Goal: Task Accomplishment & Management: Manage account settings

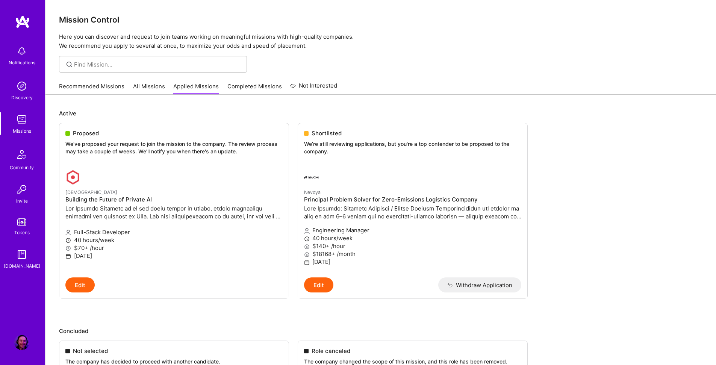
click at [21, 55] on img at bounding box center [21, 51] width 15 height 15
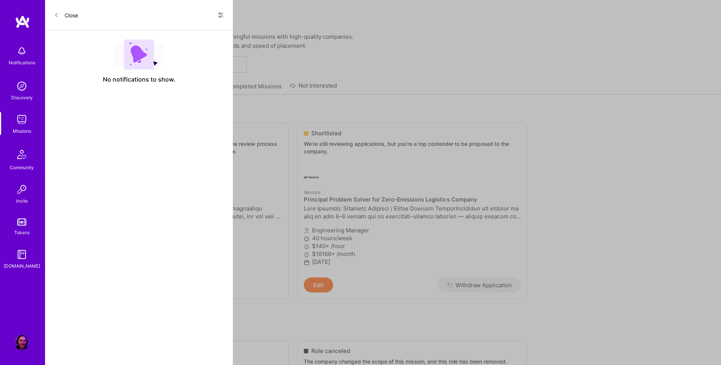
click at [56, 12] on span at bounding box center [56, 15] width 5 height 6
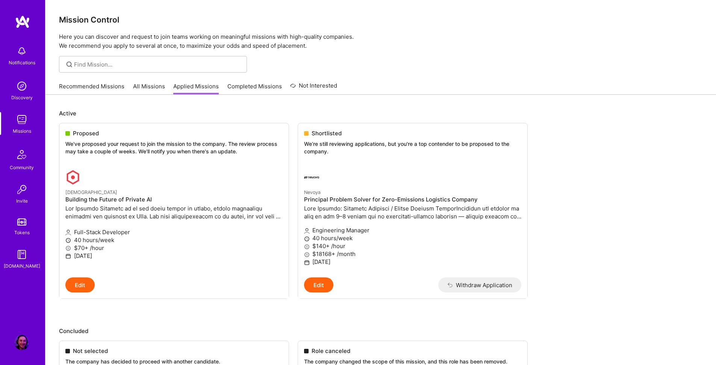
click at [88, 85] on link "Recommended Missions" at bounding box center [91, 88] width 65 height 12
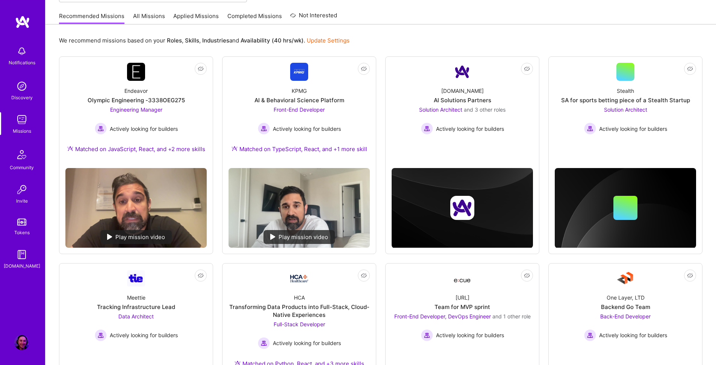
scroll to position [78, 0]
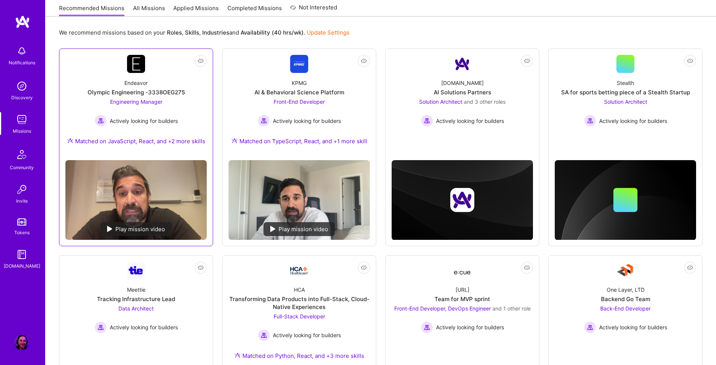
click at [149, 85] on div "Endeavor Olympic Engineering -3338OEG275 Engineering Manager Actively looking f…" at bounding box center [135, 113] width 141 height 81
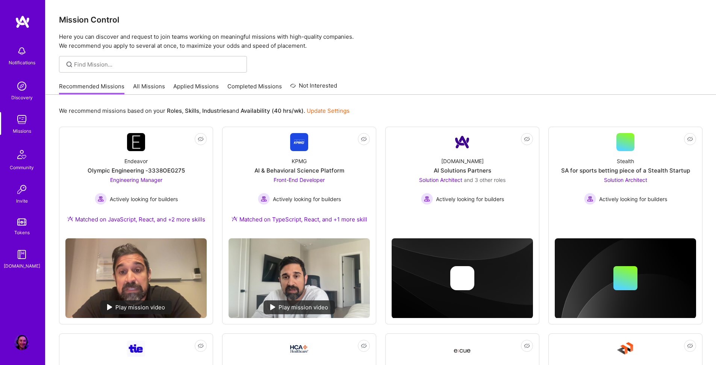
scroll to position [78, 0]
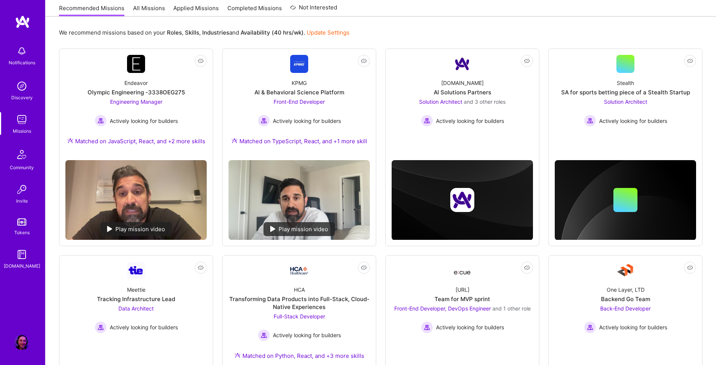
click at [188, 9] on link "Applied Missions" at bounding box center [195, 10] width 45 height 12
